Goal: Find specific page/section: Find specific page/section

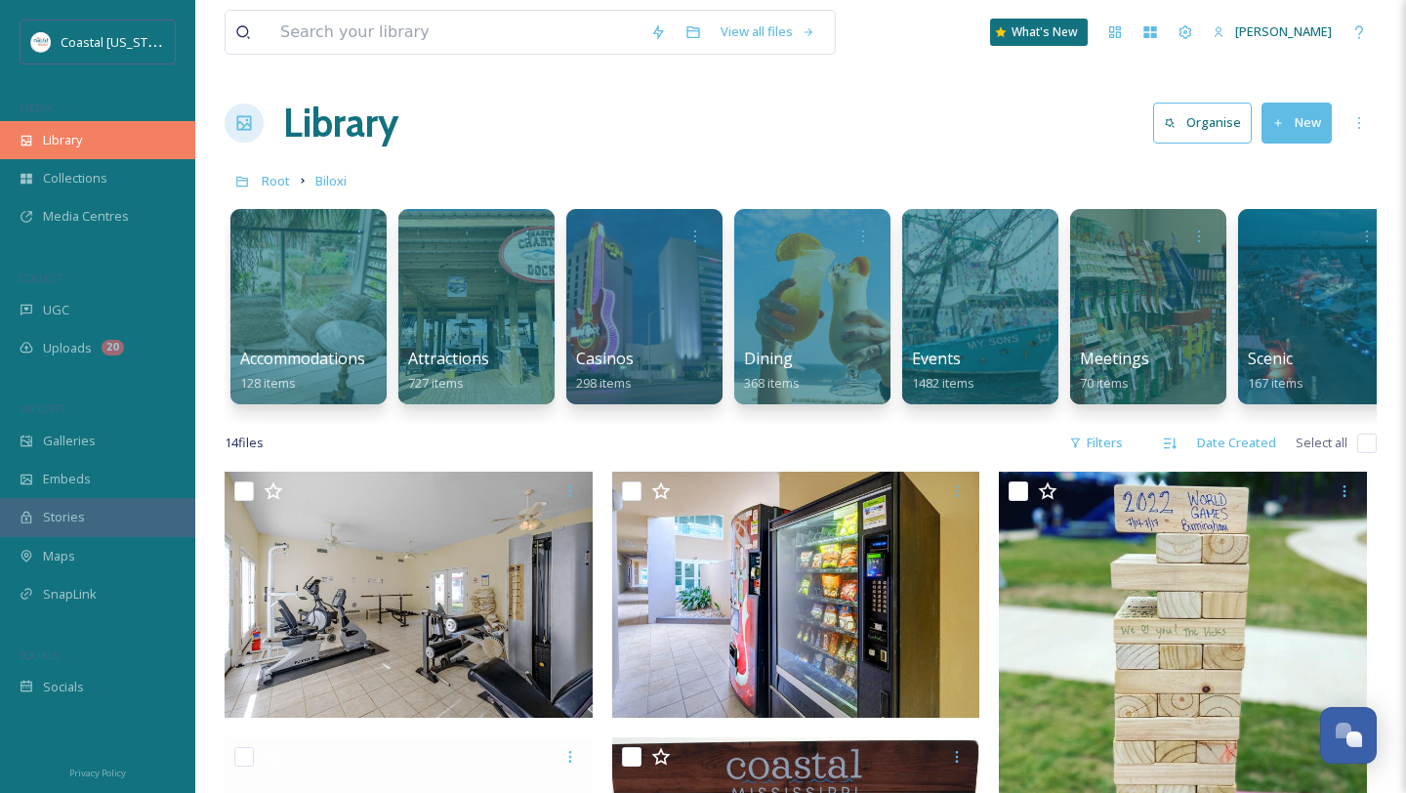
click at [94, 144] on div "Library" at bounding box center [97, 140] width 195 height 38
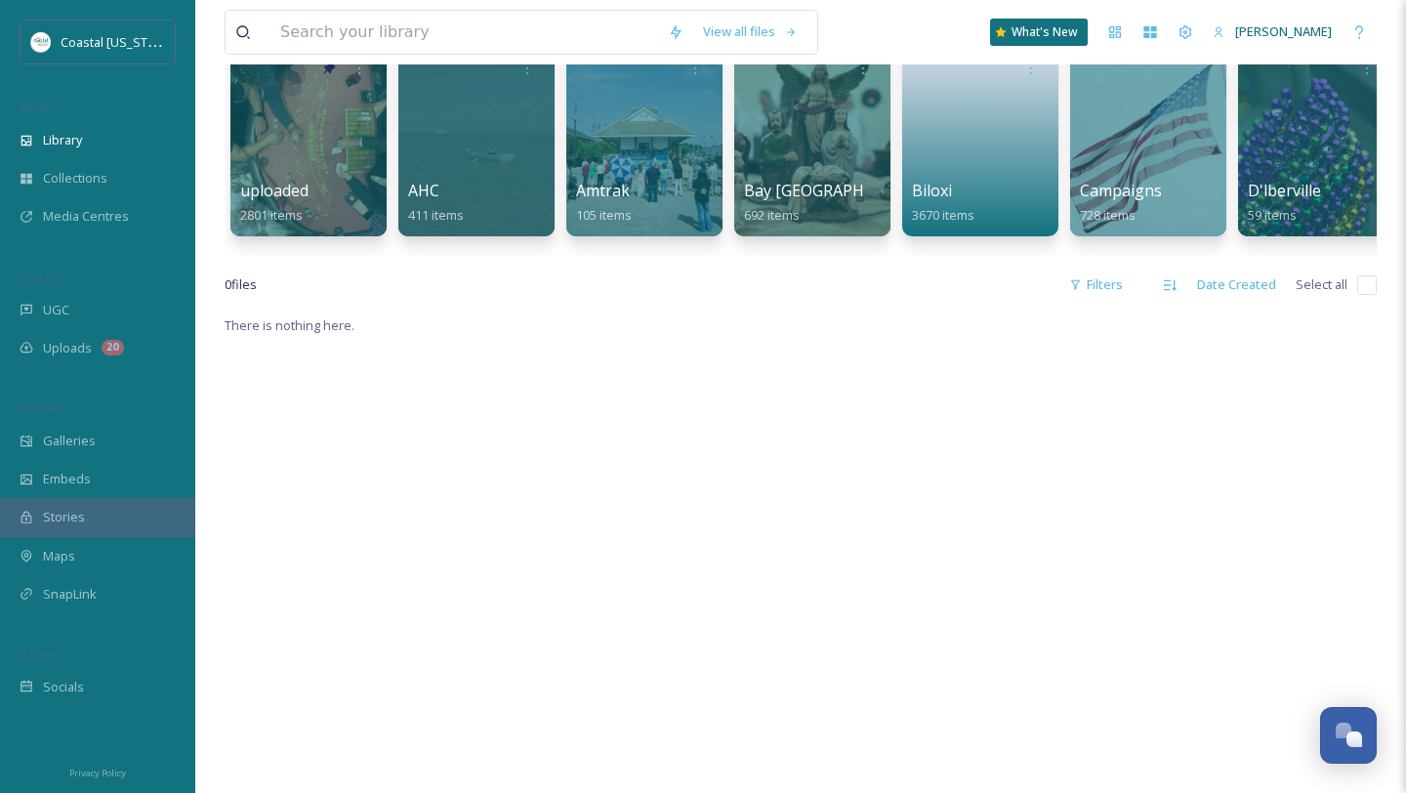
scroll to position [191, 0]
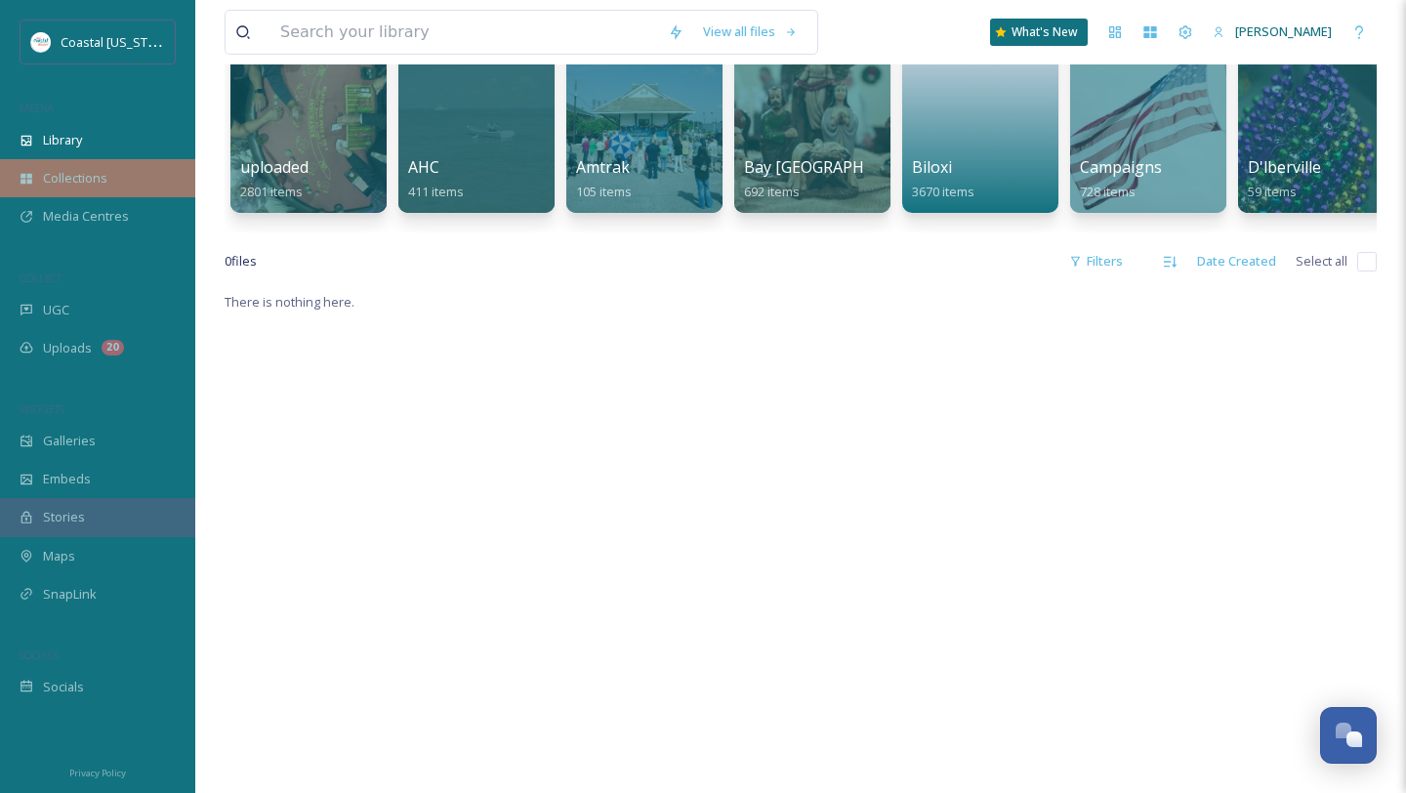
click at [79, 170] on span "Collections" at bounding box center [75, 178] width 64 height 19
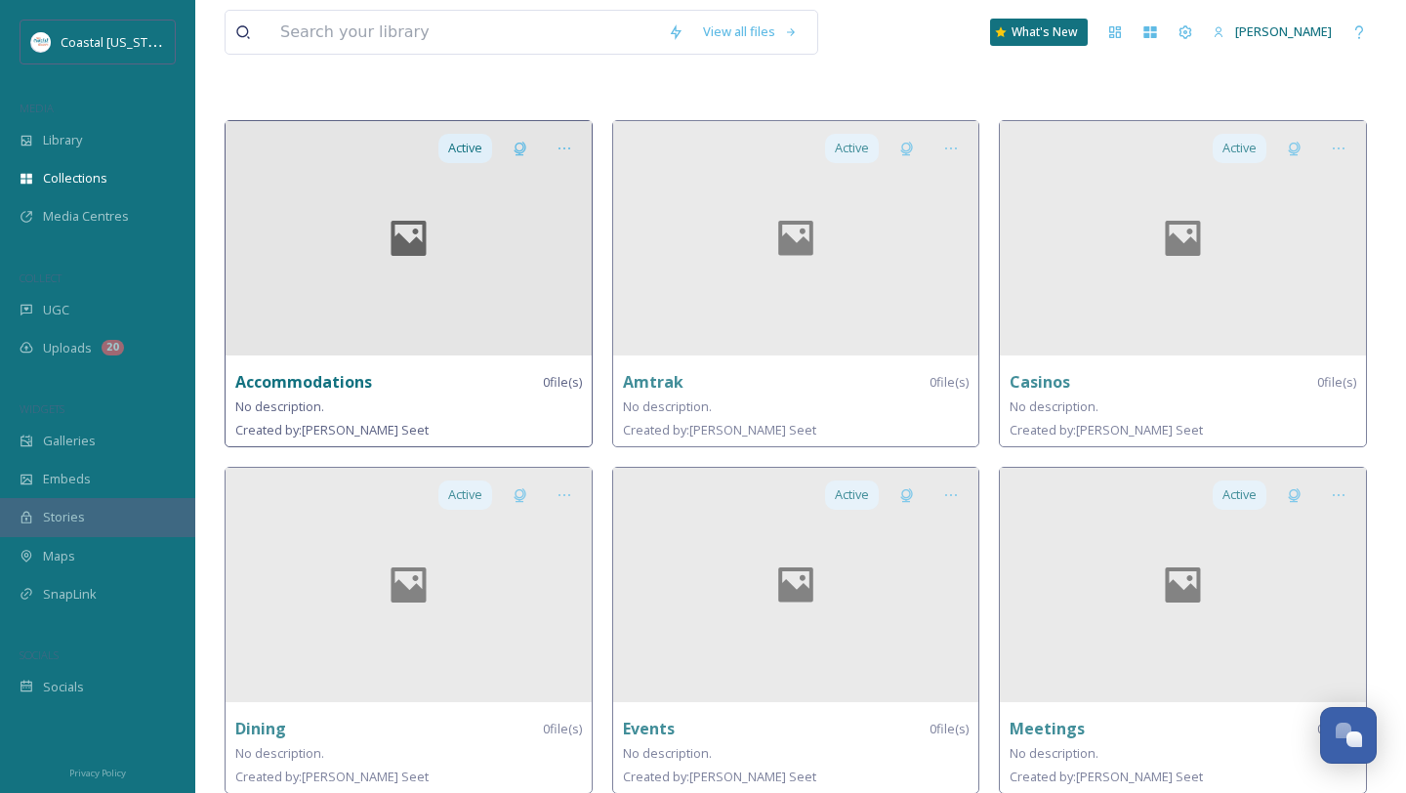
scroll to position [93, 0]
click at [73, 128] on div "Library" at bounding box center [97, 140] width 195 height 38
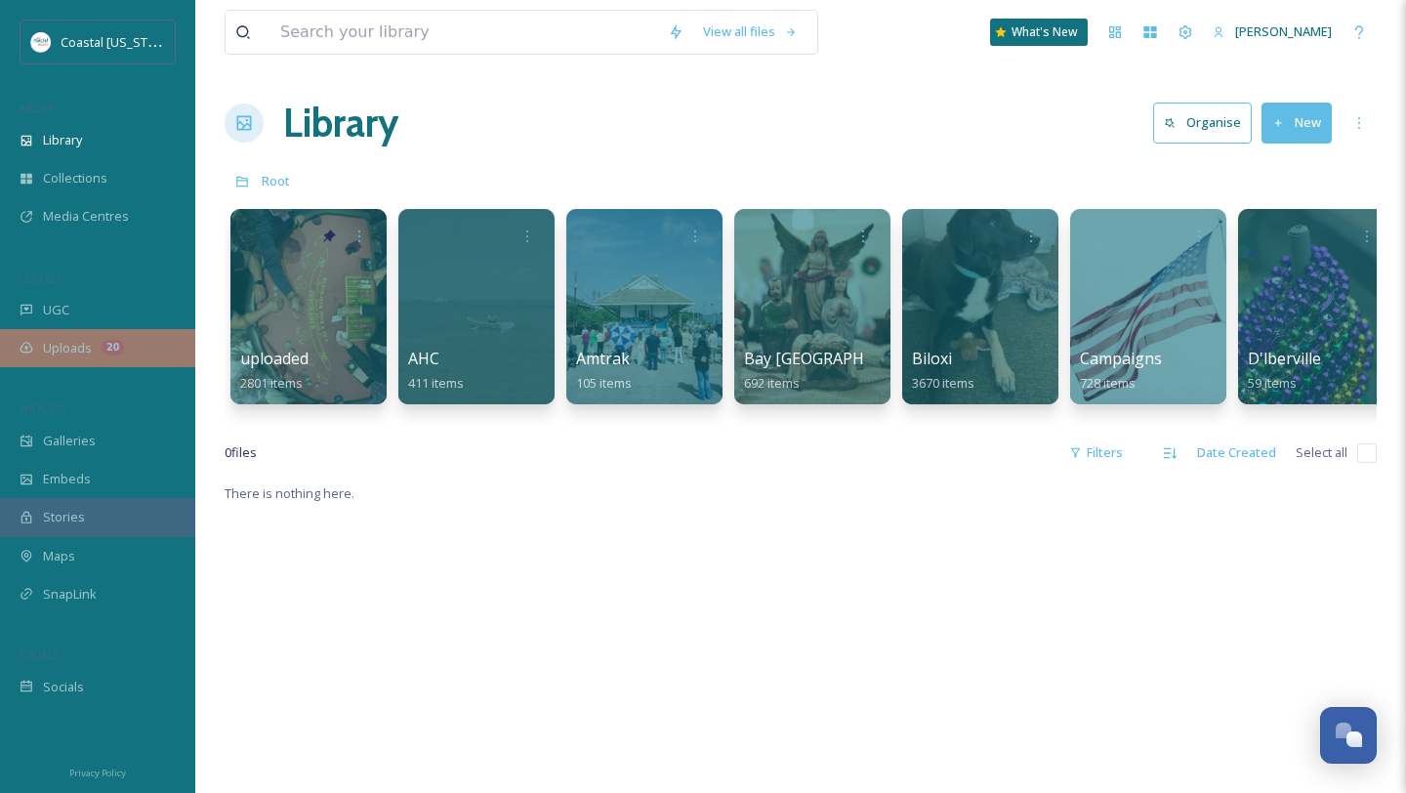
click at [137, 344] on div "Uploads 20" at bounding box center [97, 348] width 195 height 38
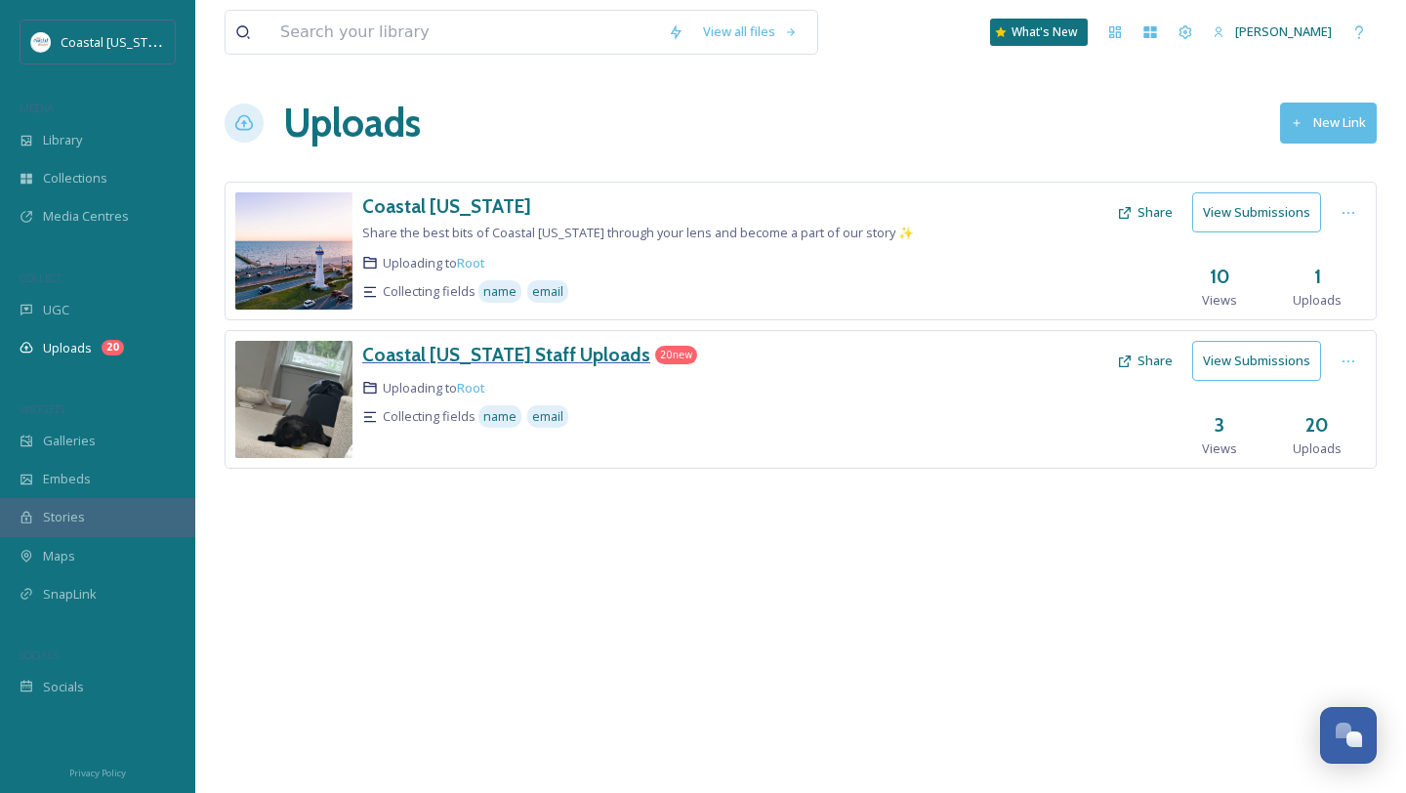
click at [469, 361] on h3 "Coastal [US_STATE] Staff Uploads" at bounding box center [506, 354] width 288 height 23
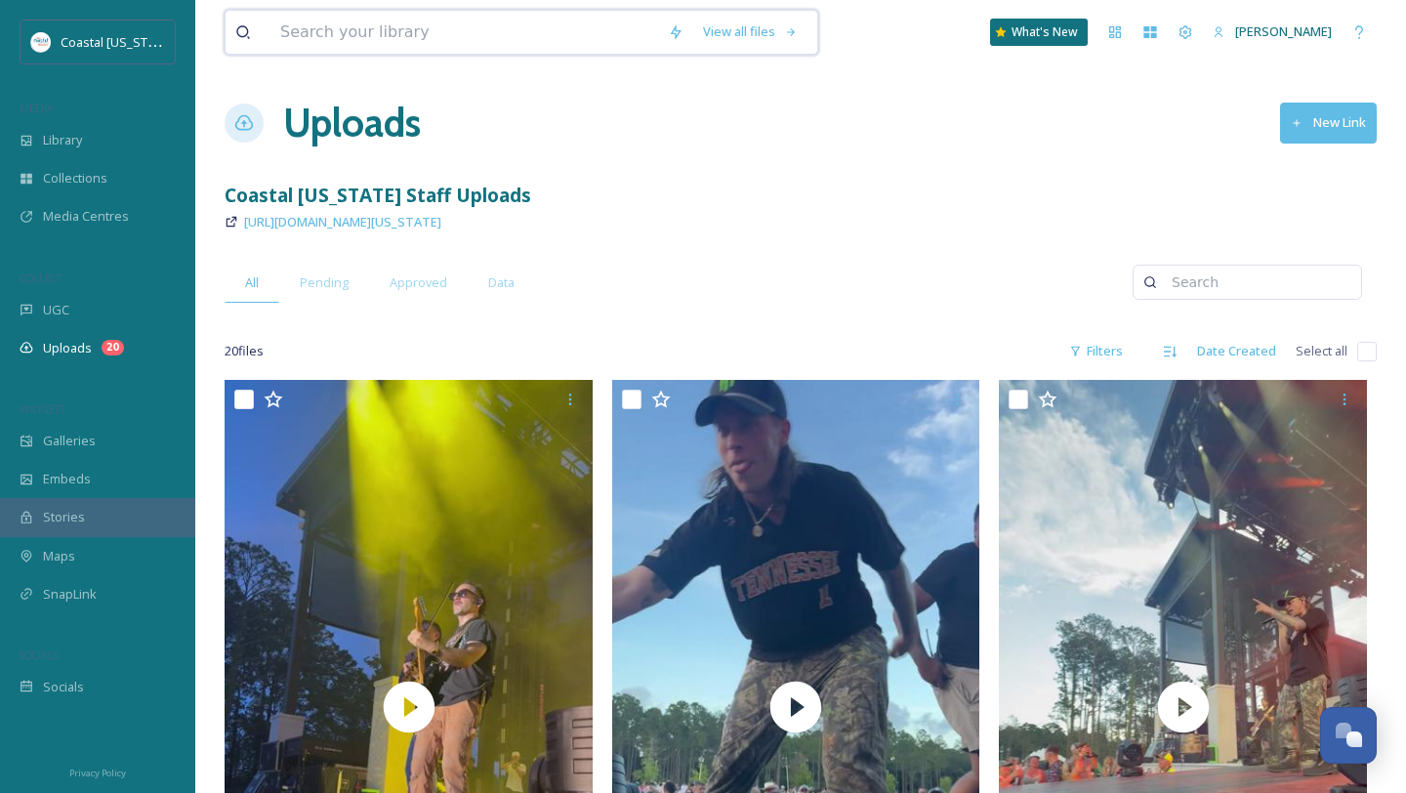
click at [370, 41] on input at bounding box center [465, 32] width 388 height 43
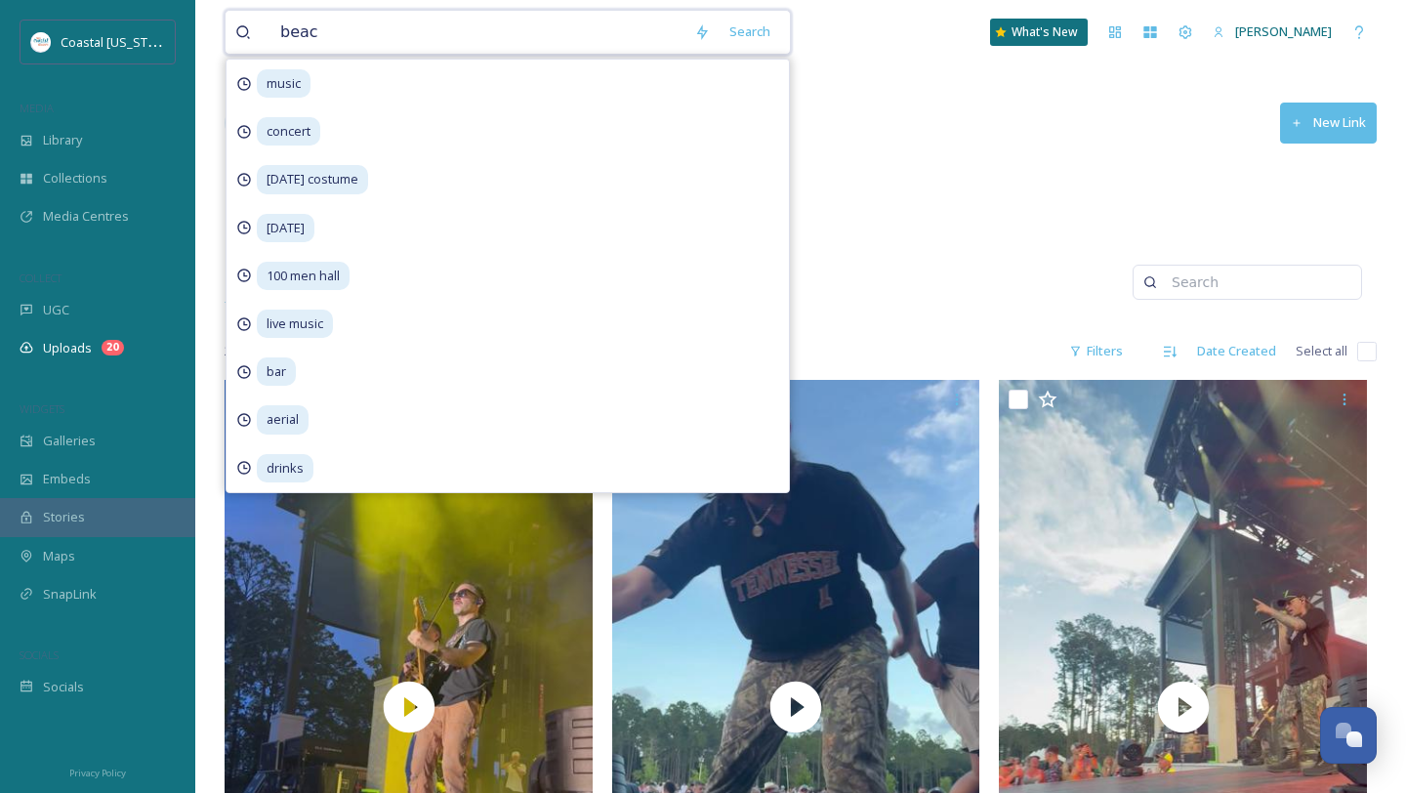
type input "beach"
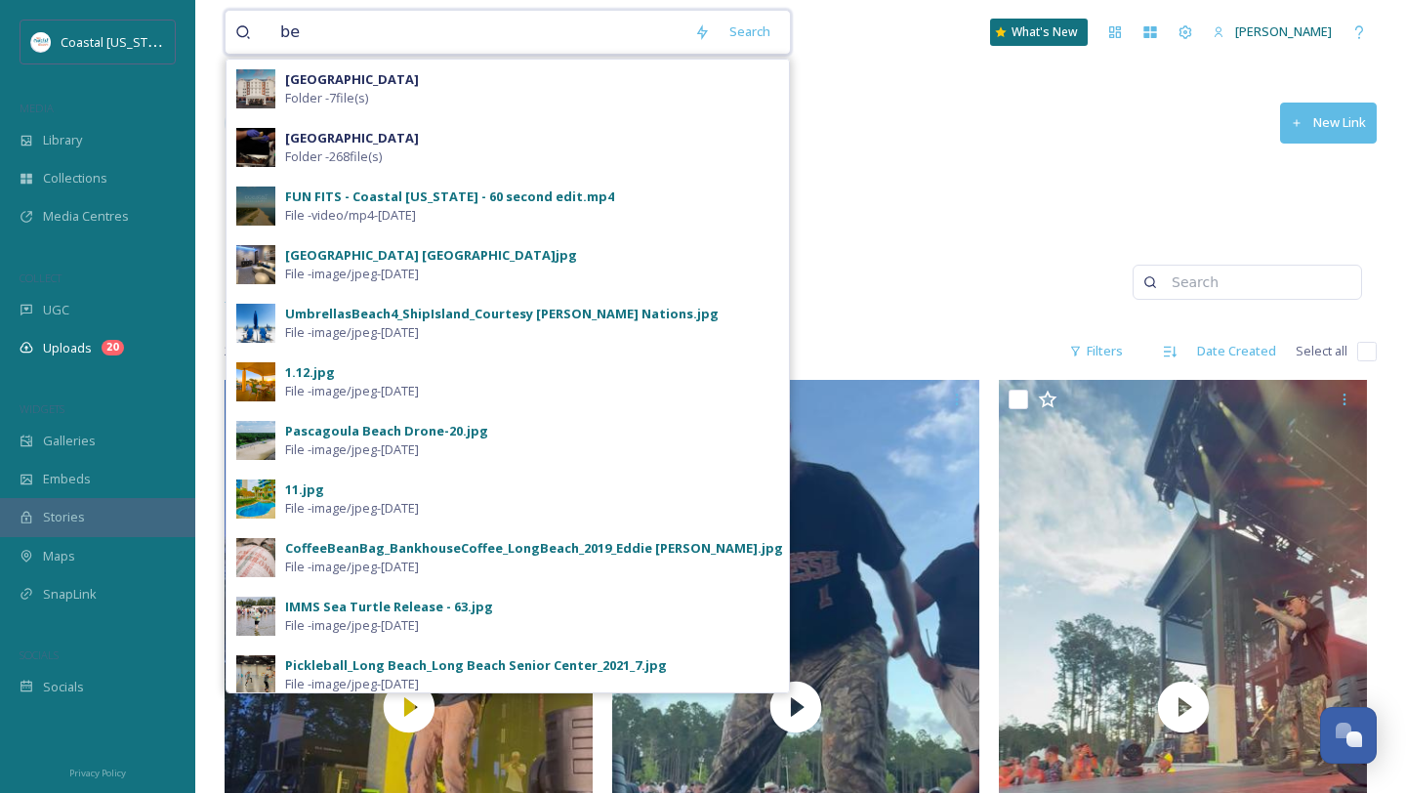
type input "b"
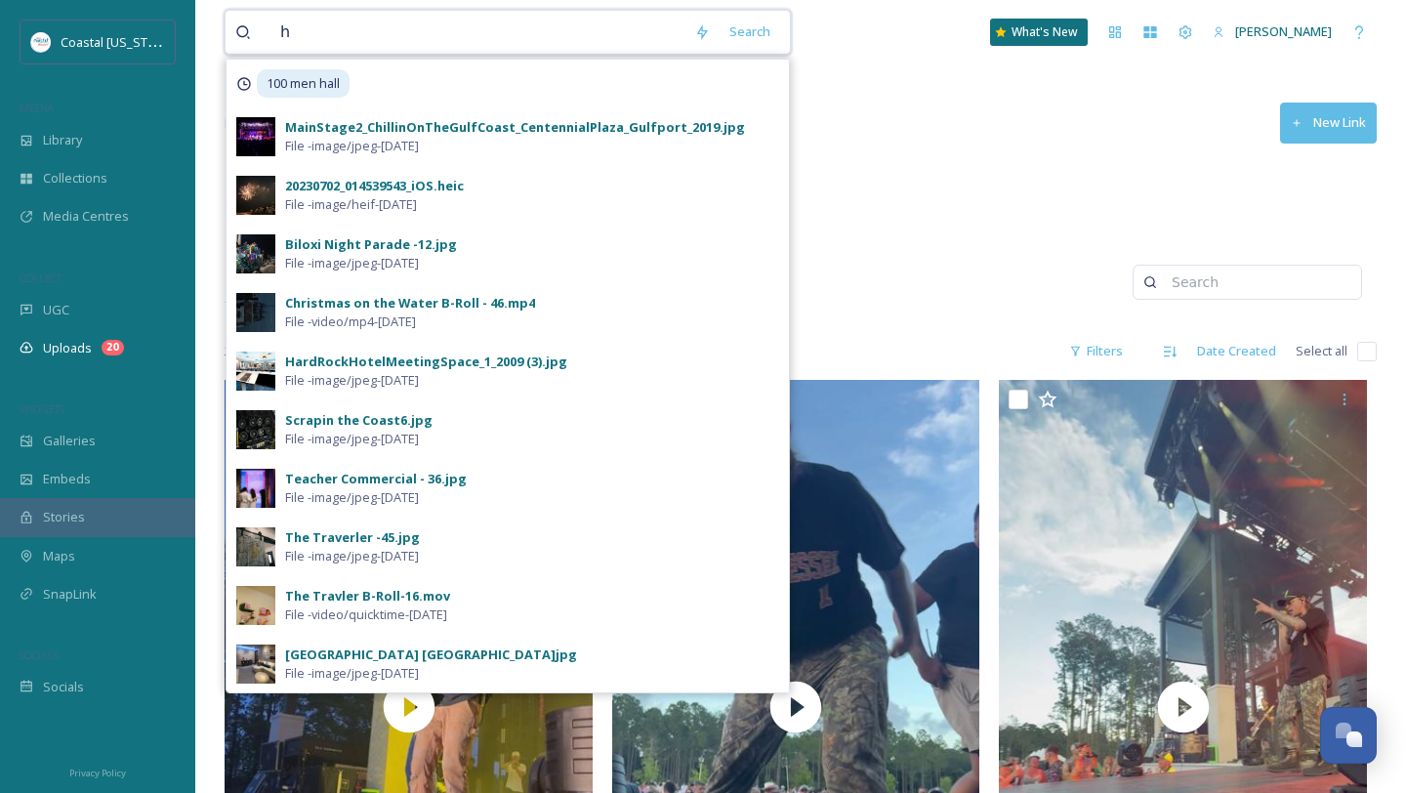
type input "h"
